Goal: Task Accomplishment & Management: Manage account settings

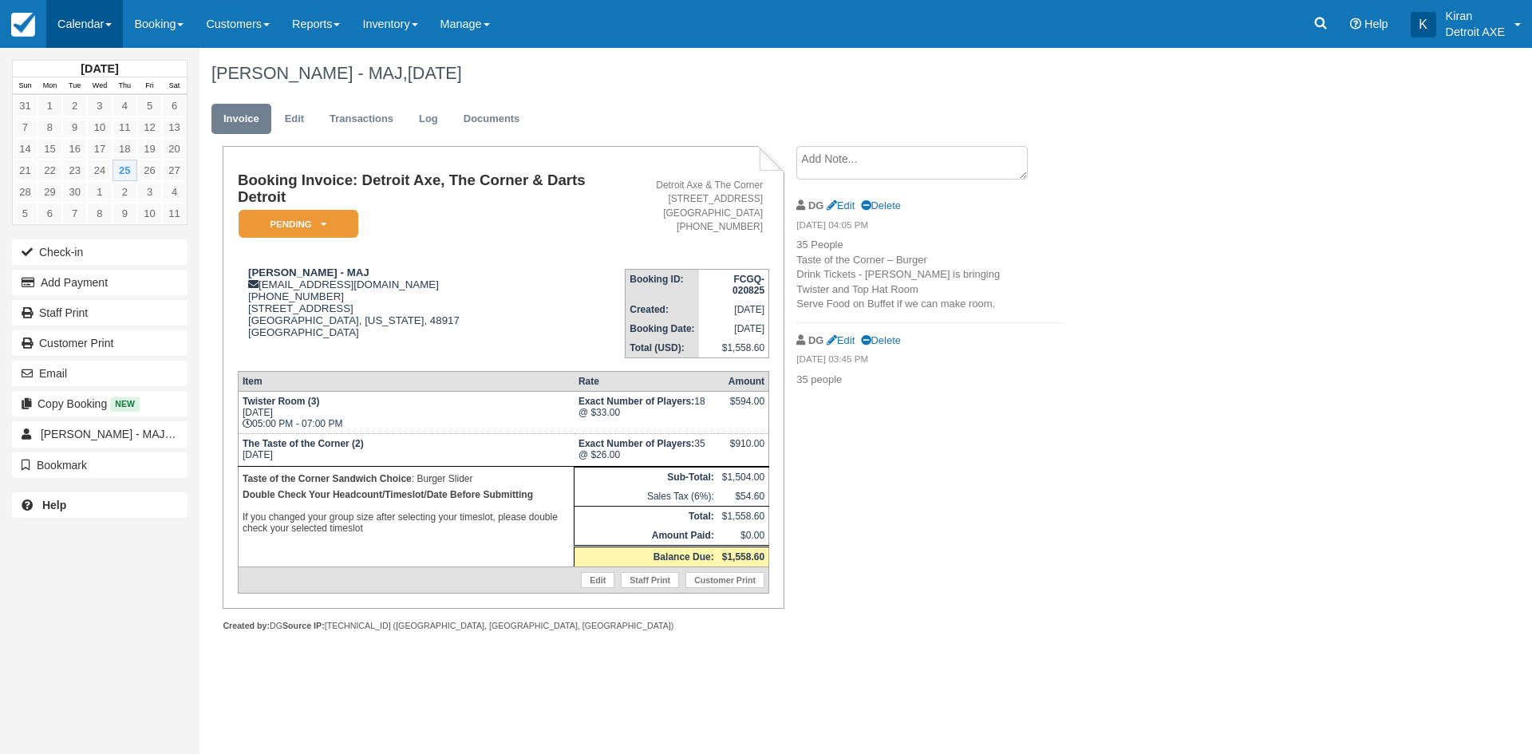
click at [116, 22] on link "Calendar" at bounding box center [84, 24] width 77 height 48
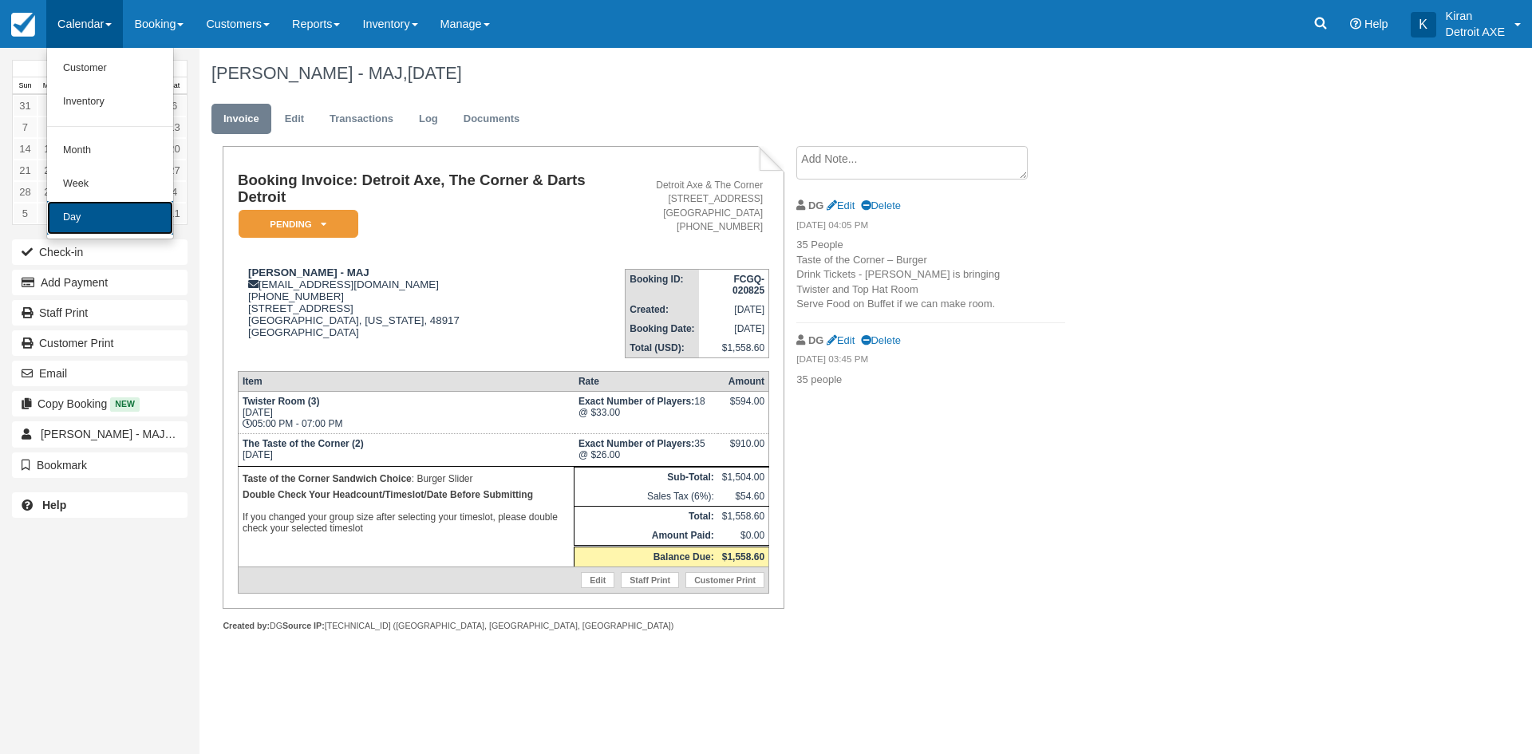
click at [111, 222] on link "Day" at bounding box center [110, 218] width 126 height 34
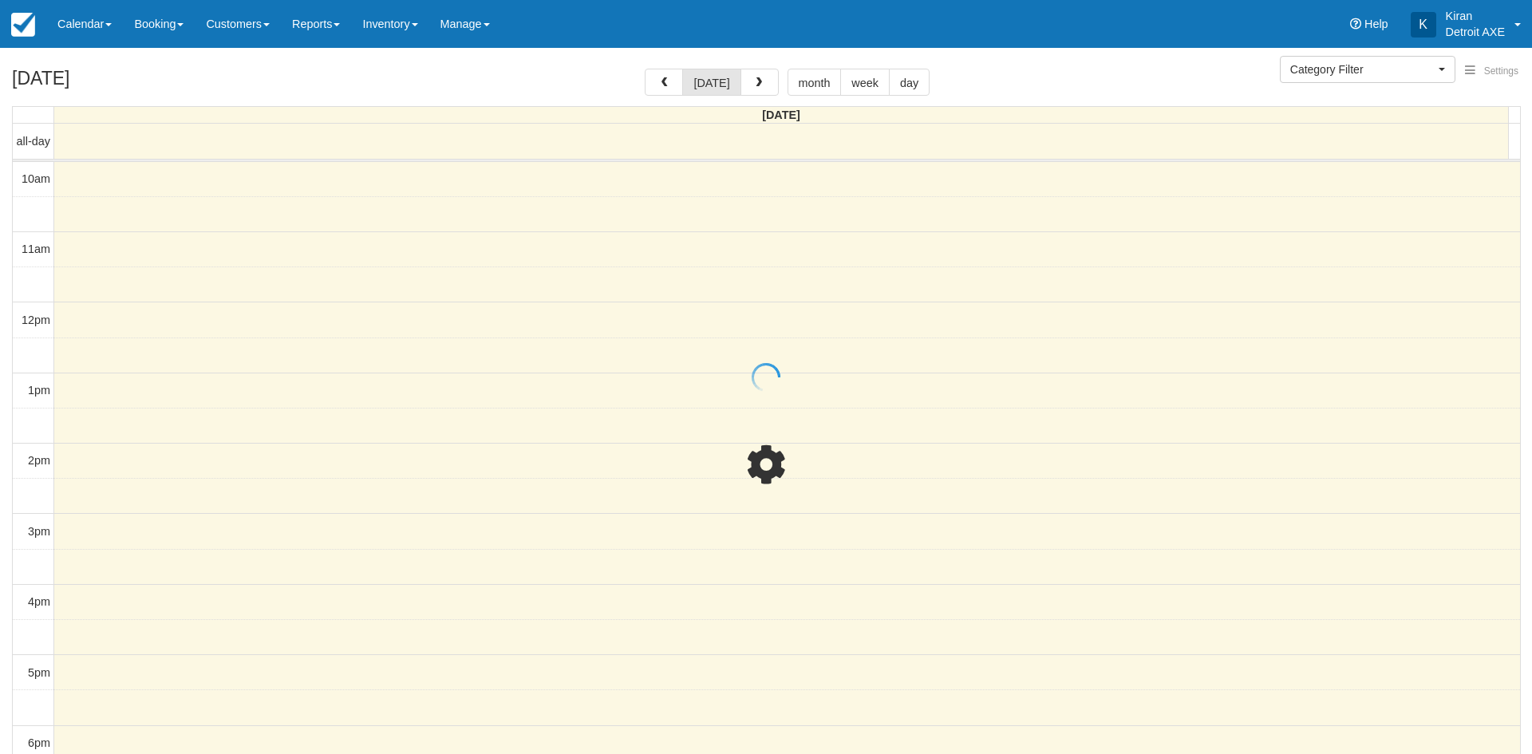
select select
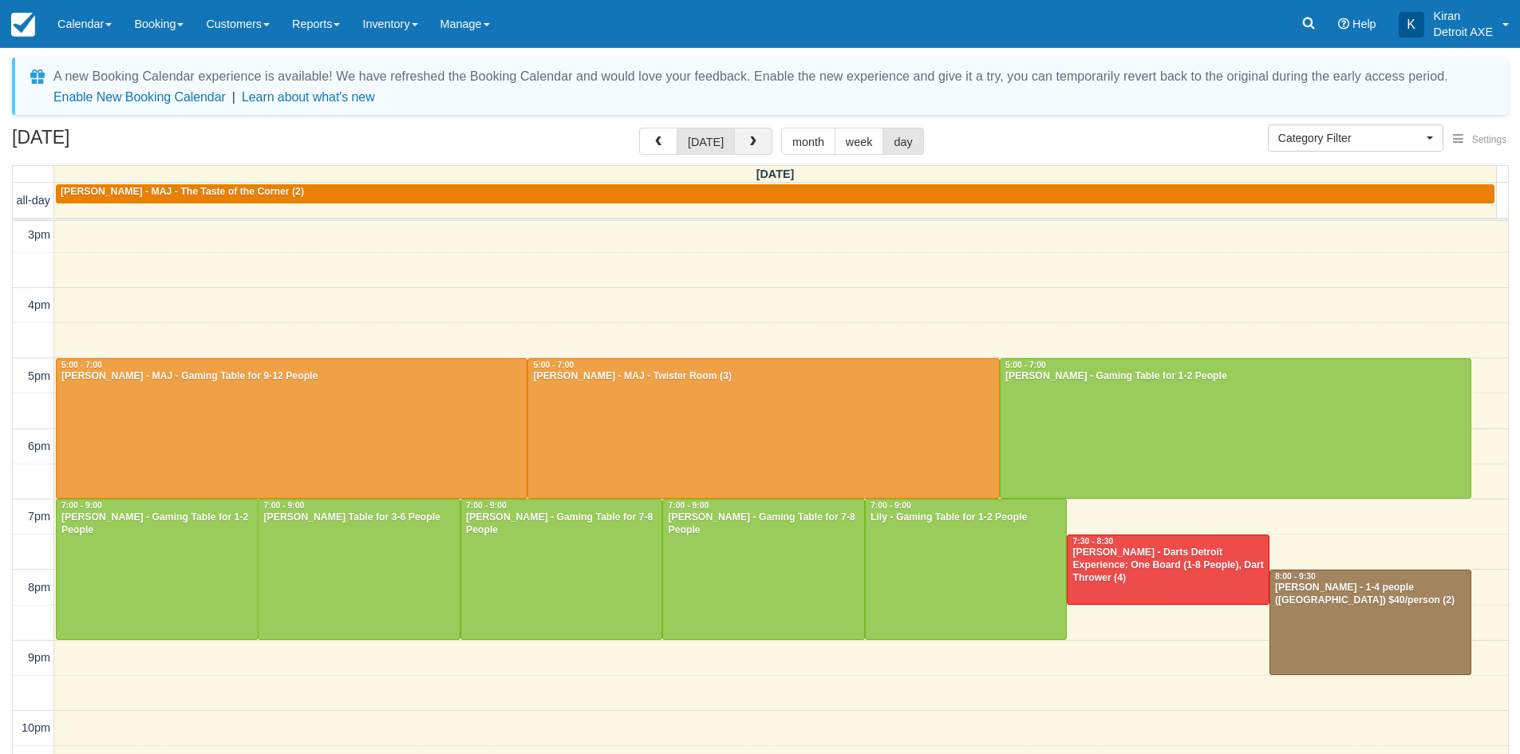
click at [757, 138] on button "button" at bounding box center [753, 141] width 38 height 27
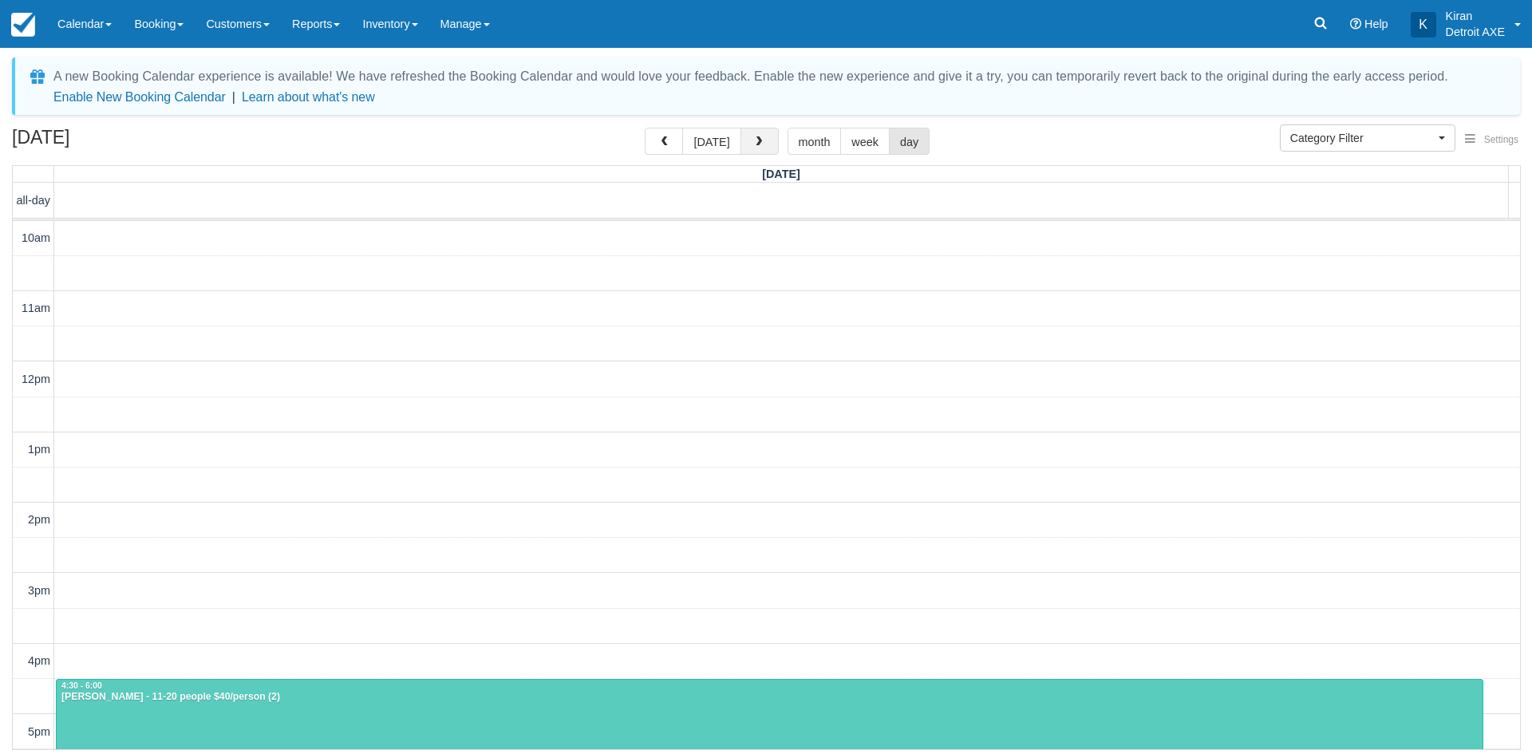
click at [757, 138] on span "button" at bounding box center [758, 141] width 11 height 11
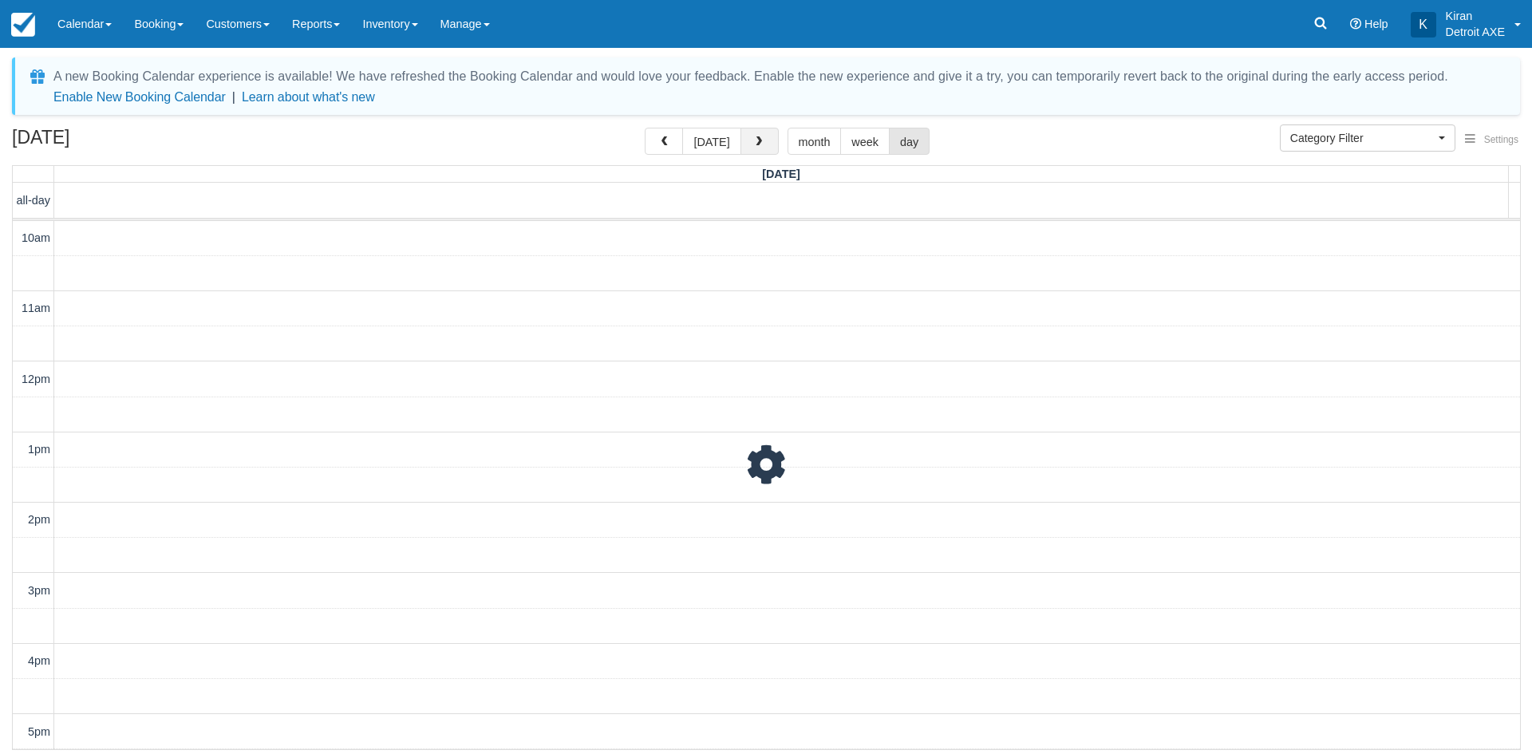
scroll to position [423, 0]
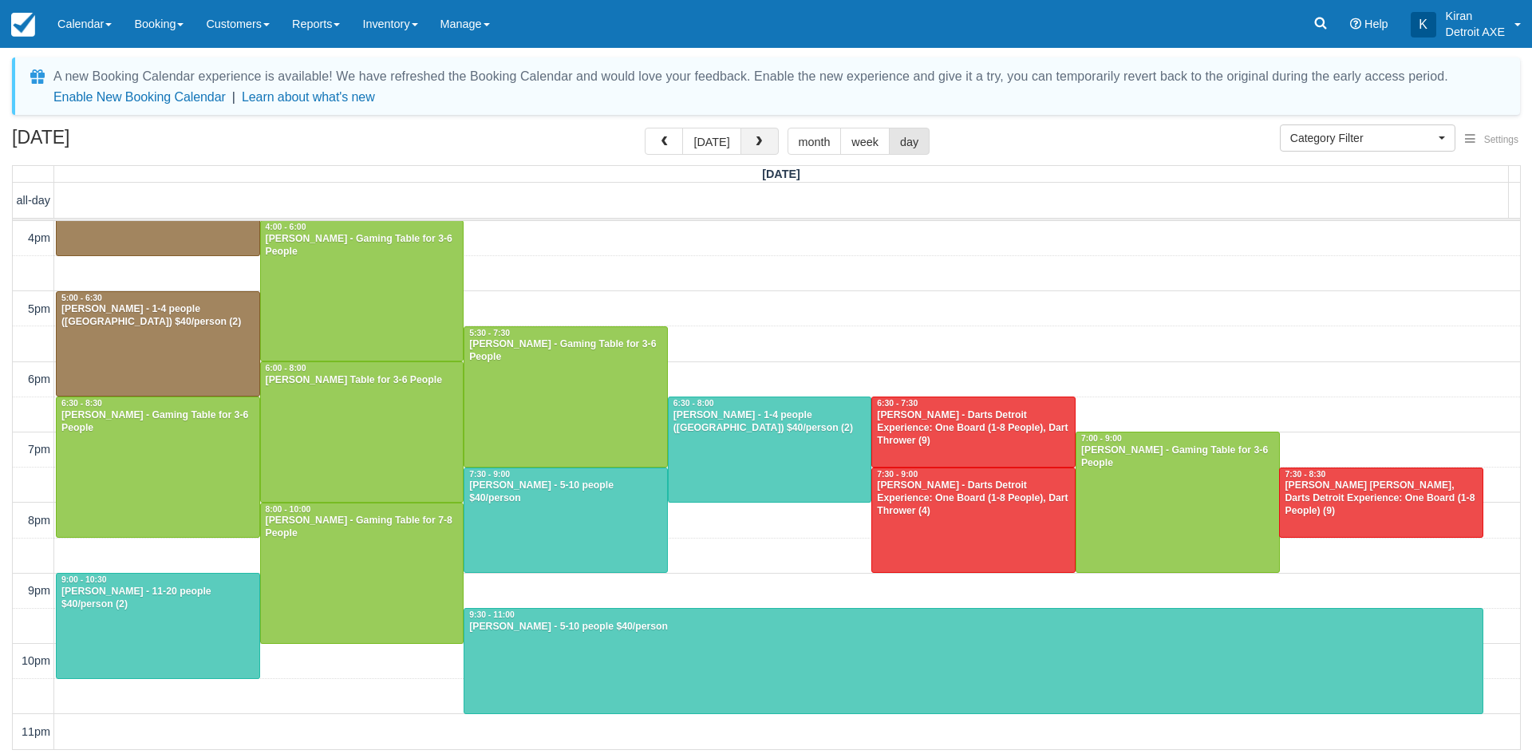
click at [757, 138] on span "button" at bounding box center [758, 141] width 11 height 11
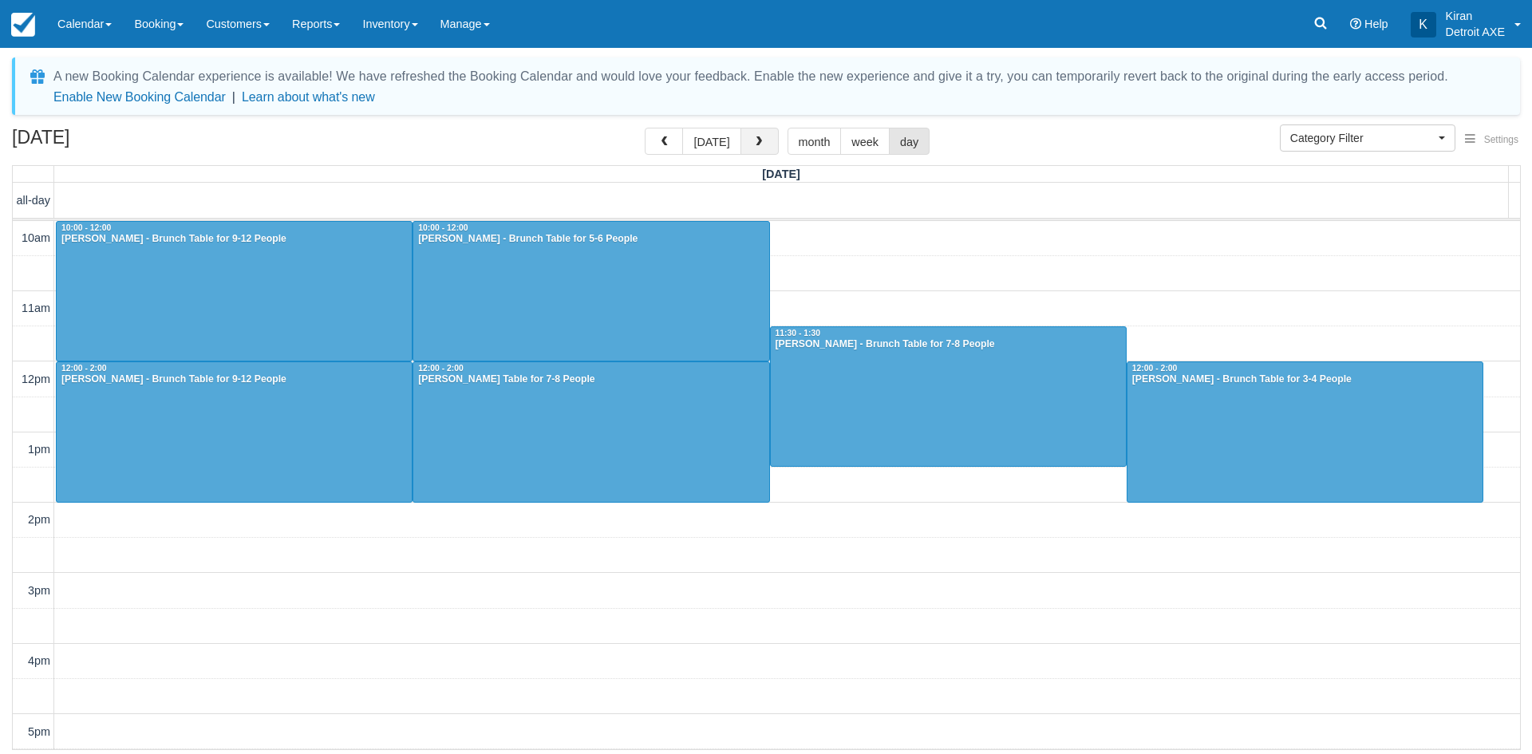
scroll to position [423, 0]
